Goal: Find specific page/section: Find specific page/section

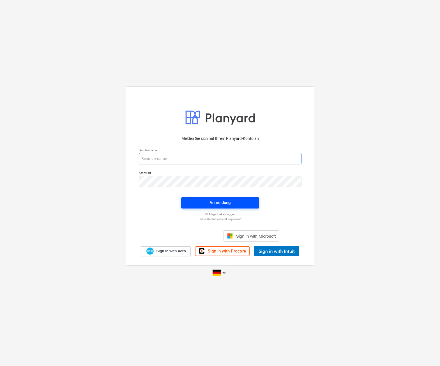
type input "[PERSON_NAME][EMAIL_ADDRESS][PERSON_NAME][DOMAIN_NAME]"
click at [232, 205] on span "Anmeldung" at bounding box center [220, 202] width 64 height 7
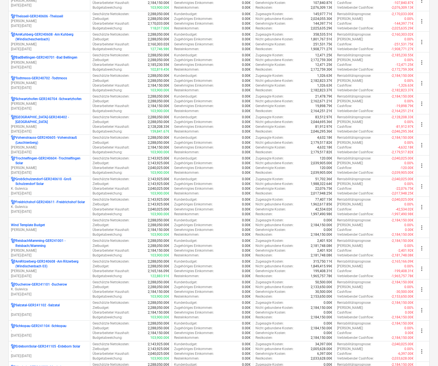
scroll to position [337, 0]
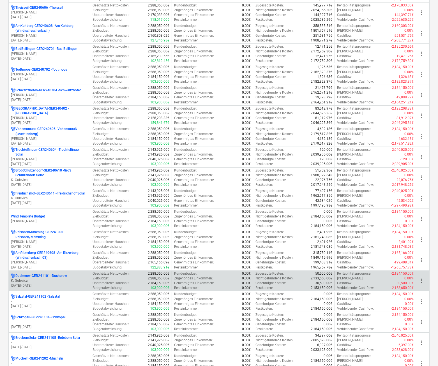
click at [72, 278] on div "Ducherow-GER241101 - Ducherow" at bounding box center [49, 276] width 77 height 5
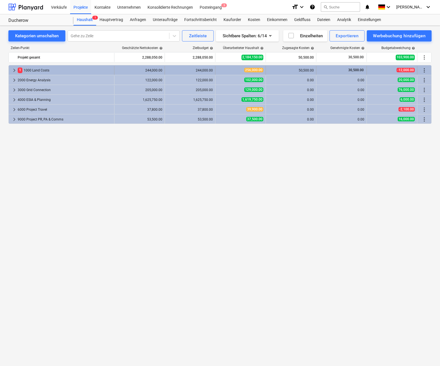
click at [14, 72] on span "keyboard_arrow_right" at bounding box center [14, 70] width 7 height 7
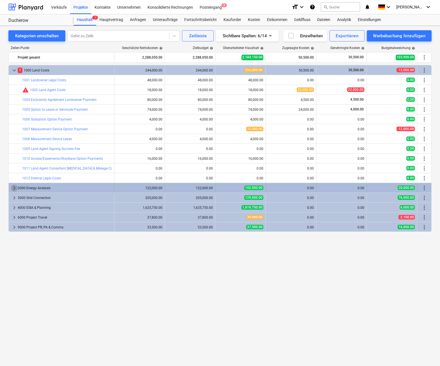
click at [12, 188] on span "keyboard_arrow_right" at bounding box center [14, 188] width 7 height 7
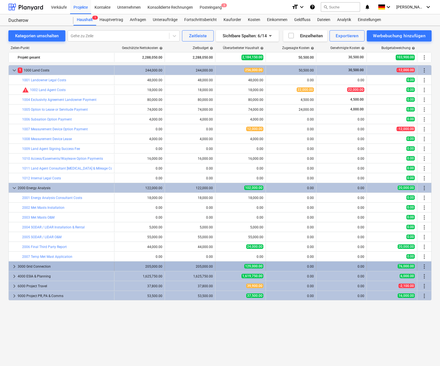
click at [13, 267] on span "keyboard_arrow_right" at bounding box center [14, 266] width 7 height 7
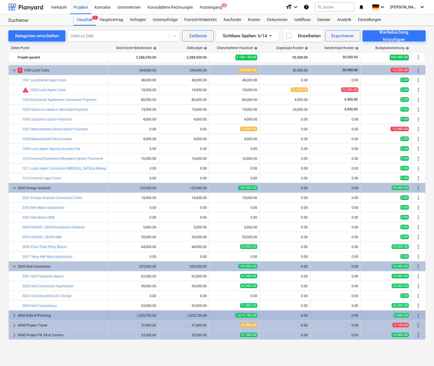
click at [15, 315] on span "keyboard_arrow_right" at bounding box center [14, 315] width 7 height 7
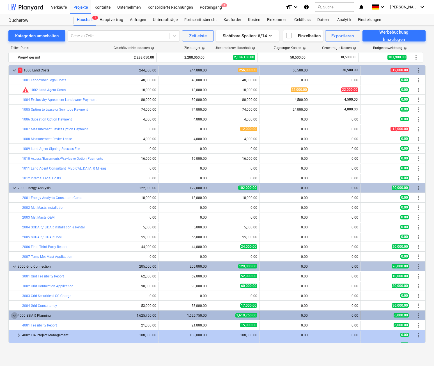
click at [14, 315] on span "keyboard_arrow_down" at bounding box center [14, 315] width 7 height 7
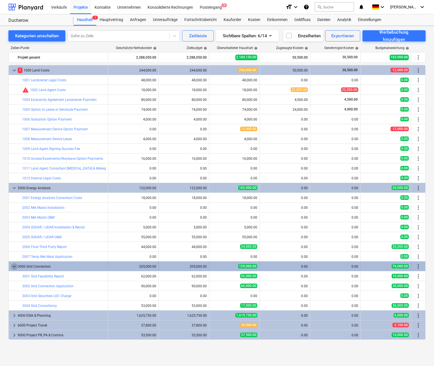
click at [14, 269] on span "keyboard_arrow_down" at bounding box center [14, 266] width 7 height 7
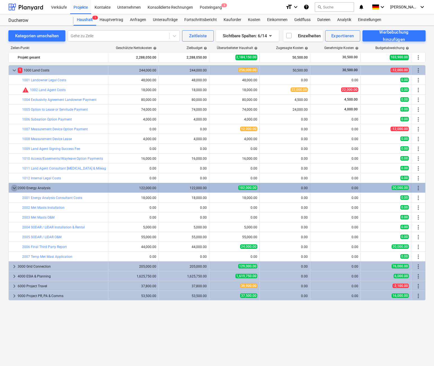
click at [13, 188] on span "keyboard_arrow_down" at bounding box center [14, 188] width 7 height 7
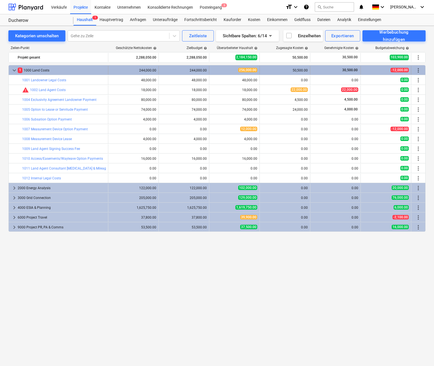
click at [13, 71] on span "keyboard_arrow_down" at bounding box center [14, 70] width 7 height 7
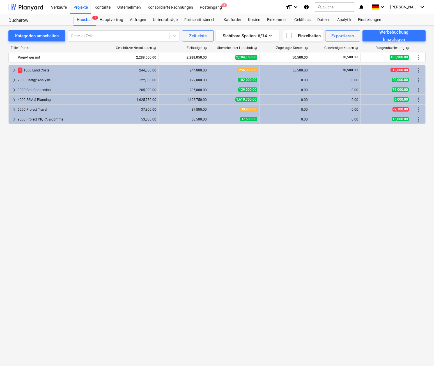
click at [101, 241] on div "keyboard_arrow_right 1 1000 Land Costs 244,000.00 244,000.00 256,000.00 50,500.…" at bounding box center [216, 204] width 417 height 278
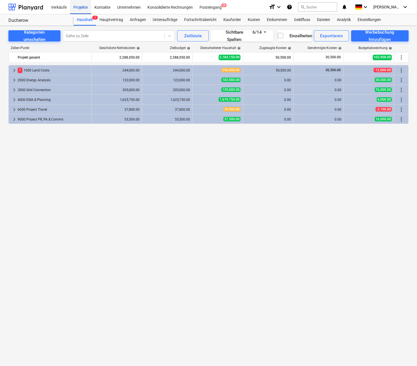
click at [84, 8] on div "Projekte" at bounding box center [80, 7] width 21 height 14
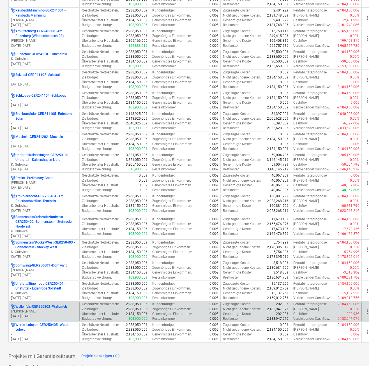
scroll to position [552, 0]
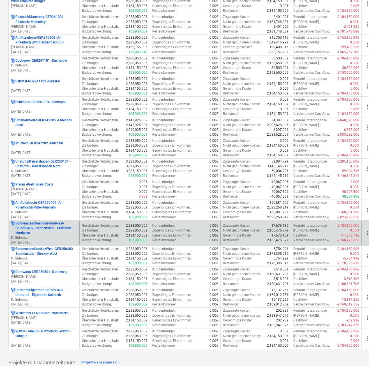
click at [57, 223] on p "SonnensteinSteinrodeNordwest-GER250402 - [GEOGRAPHIC_DATA] - [GEOGRAPHIC_DATA]" at bounding box center [46, 228] width 62 height 14
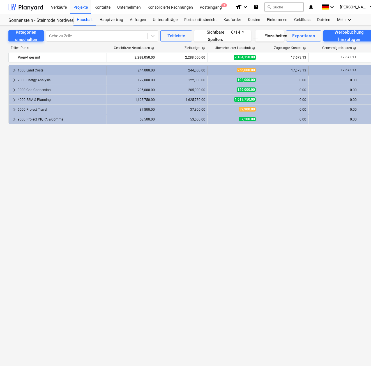
click at [13, 70] on span "keyboard_arrow_right" at bounding box center [14, 70] width 7 height 7
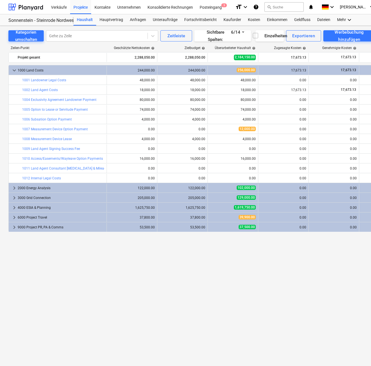
click at [66, 313] on div "keyboard_arrow_down 1000 Land Costs 244,000.00 244,000.00 256,000.00 17,673.13 …" at bounding box center [191, 204] width 367 height 278
